Goal: Information Seeking & Learning: Learn about a topic

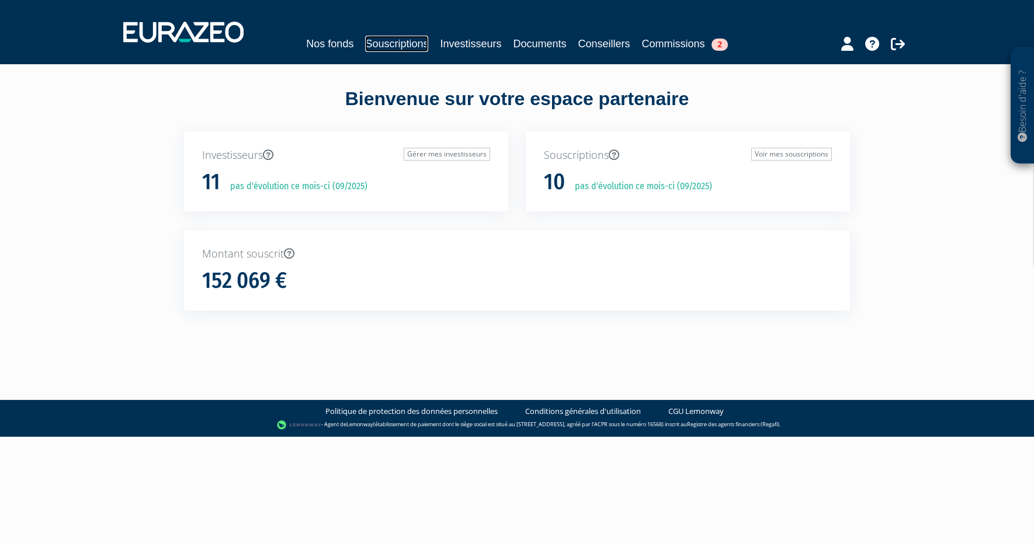
click at [390, 50] on link "Souscriptions" at bounding box center [396, 44] width 63 height 16
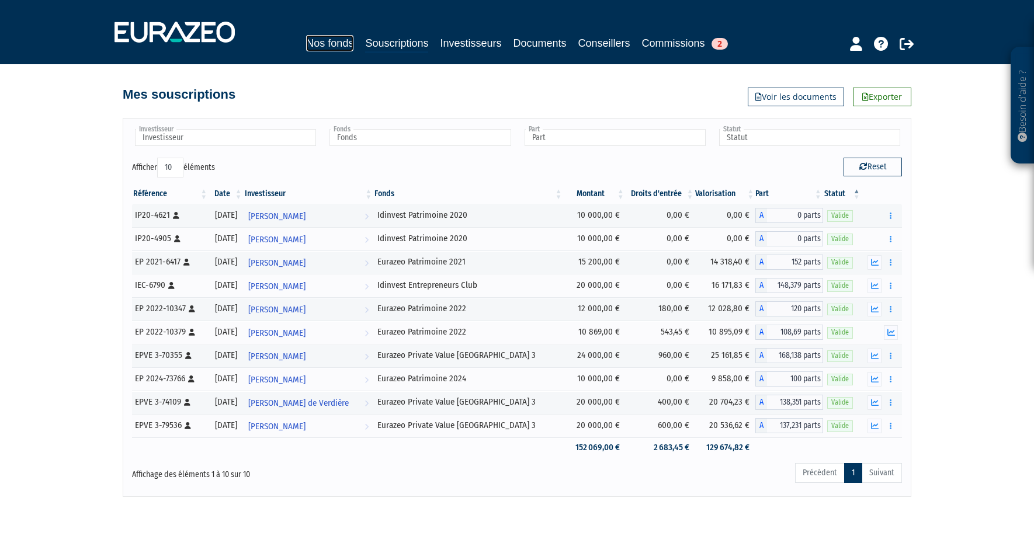
click at [332, 46] on link "Nos fonds" at bounding box center [329, 43] width 47 height 16
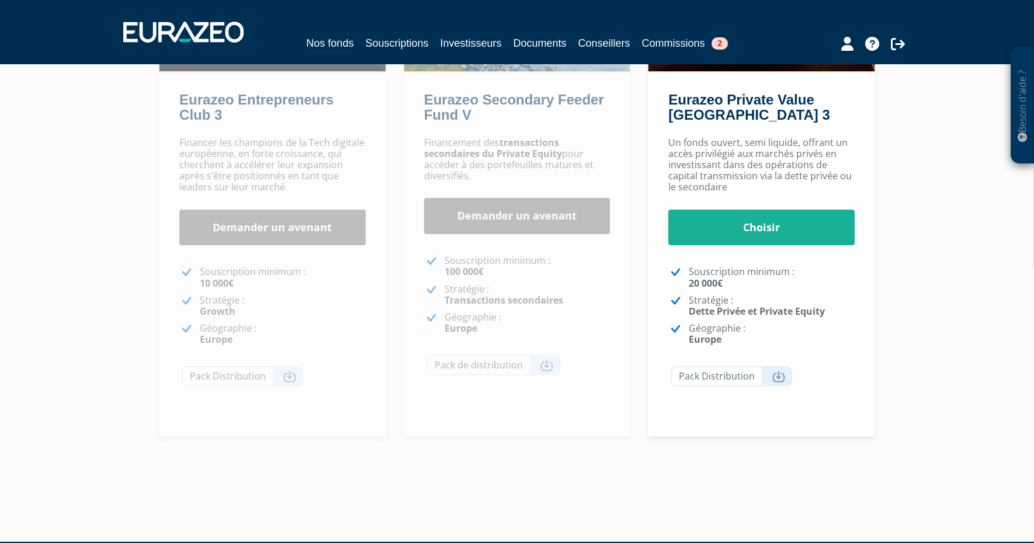
scroll to position [214, 0]
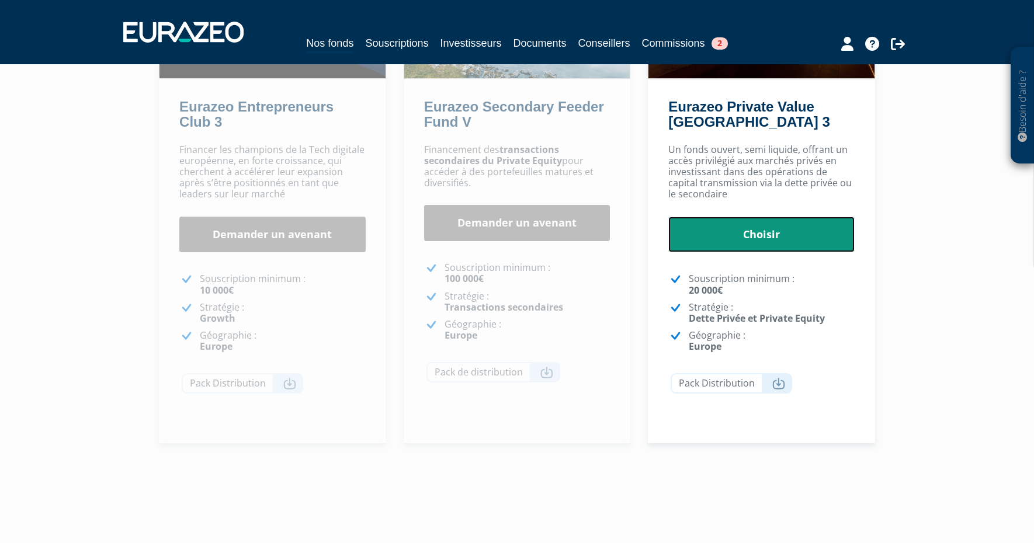
click at [780, 234] on link "Choisir" at bounding box center [761, 235] width 186 height 36
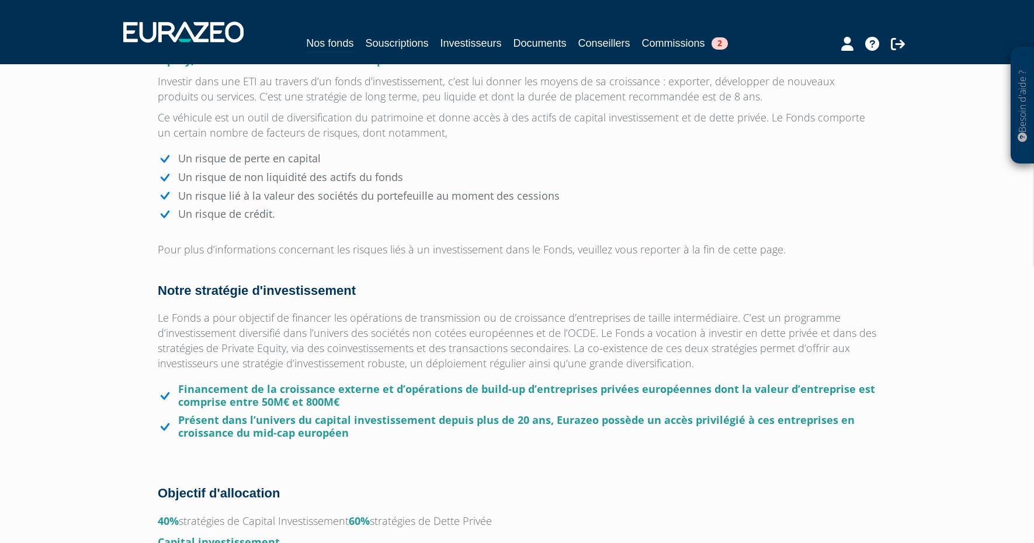
scroll to position [869, 0]
